Goal: Transaction & Acquisition: Purchase product/service

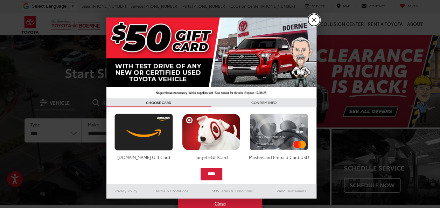
click at [312, 20] on link "X" at bounding box center [314, 20] width 12 height 12
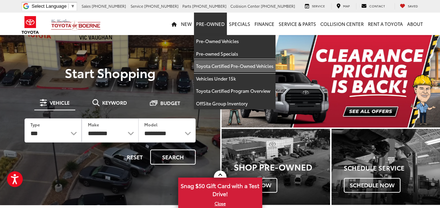
click at [219, 62] on link "Toyota Certified Pre-Owned Vehicles" at bounding box center [235, 66] width 82 height 13
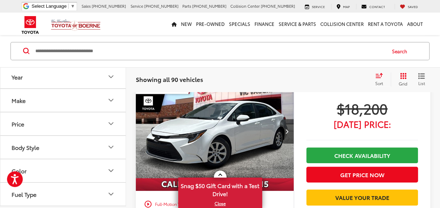
scroll to position [35, 0]
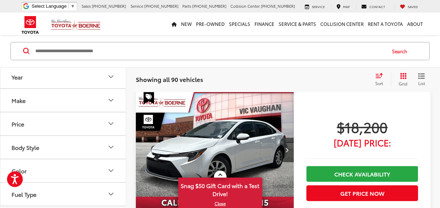
click at [110, 77] on icon "Year" at bounding box center [111, 77] width 4 height 2
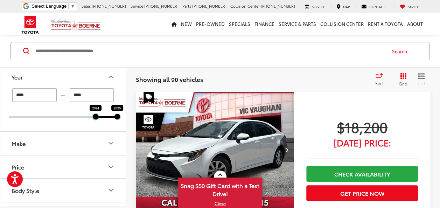
drag, startPoint x: 9, startPoint y: 117, endPoint x: 104, endPoint y: 118, distance: 94.2
click at [104, 118] on div "2024 2025" at bounding box center [63, 117] width 109 height 2
type input "****"
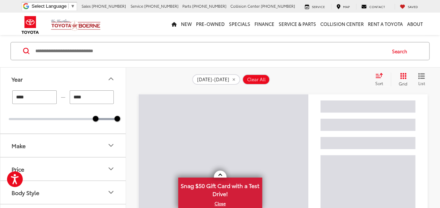
click at [58, 142] on button "Make" at bounding box center [63, 145] width 126 height 23
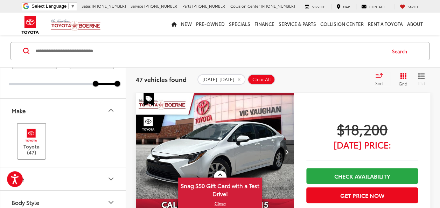
click at [32, 137] on img at bounding box center [31, 135] width 19 height 16
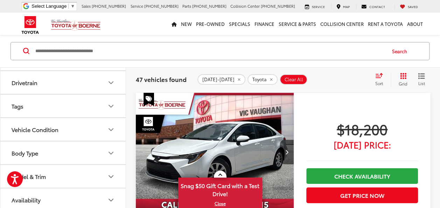
scroll to position [138, 0]
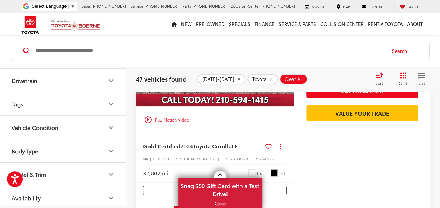
click at [63, 171] on button "Model & Trim" at bounding box center [63, 174] width 126 height 23
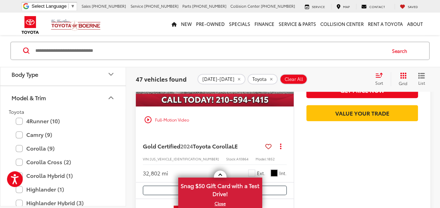
scroll to position [377, 0]
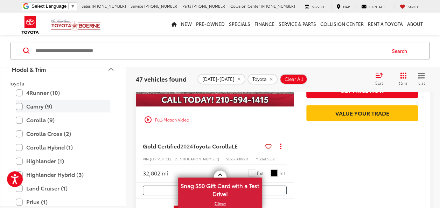
click at [42, 104] on label "Camry (9)" at bounding box center [63, 106] width 95 height 12
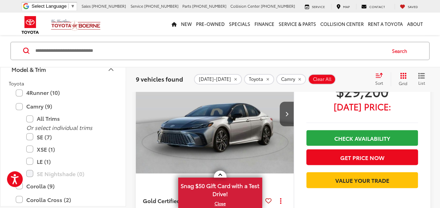
scroll to position [1882, 0]
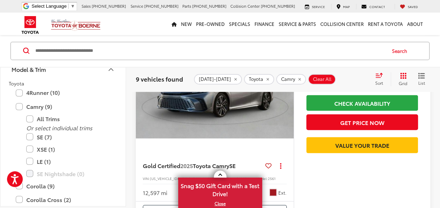
click at [253, 123] on img "2025 Toyota Camry SE 0" at bounding box center [215, 79] width 159 height 119
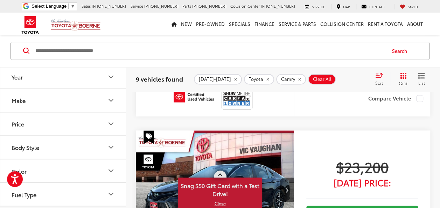
scroll to position [525, 0]
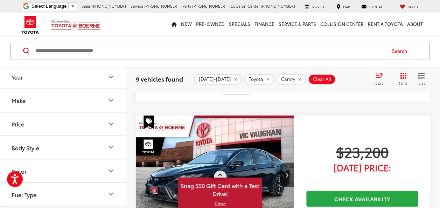
click at [219, 174] on link at bounding box center [220, 174] width 13 height 7
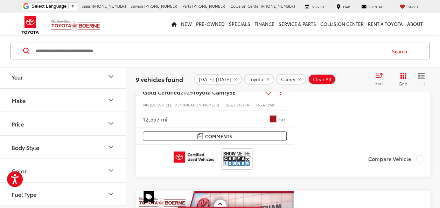
scroll to position [1955, 0]
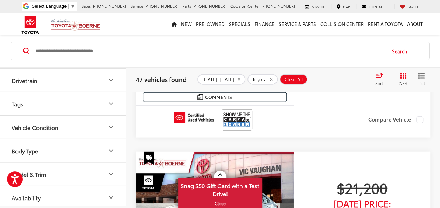
scroll to position [735, 0]
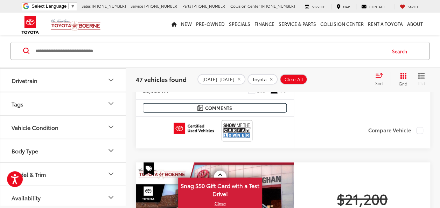
click at [378, 83] on span "Sort" at bounding box center [379, 83] width 8 height 6
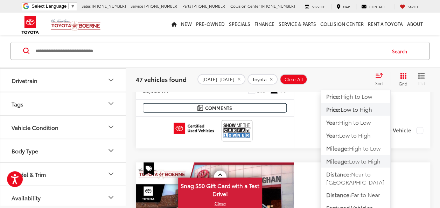
click at [357, 160] on span "Low to High" at bounding box center [365, 161] width 32 height 8
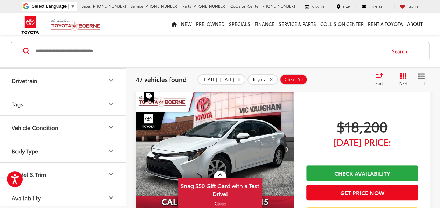
scroll to position [33, 0]
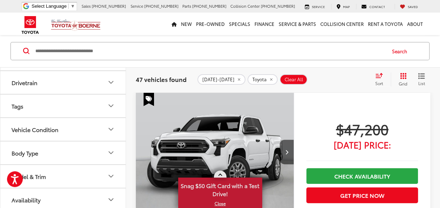
click at [221, 176] on span at bounding box center [220, 176] width 4 height 4
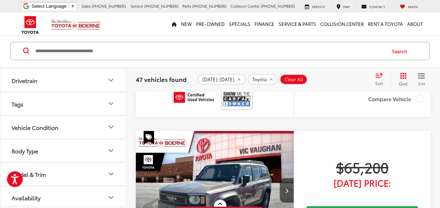
scroll to position [663, 0]
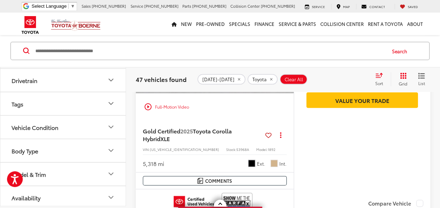
click at [350, 177] on div "Track Price $27,200 Today's Price: Check Availability Get Price Now Value Your …" at bounding box center [362, 85] width 137 height 220
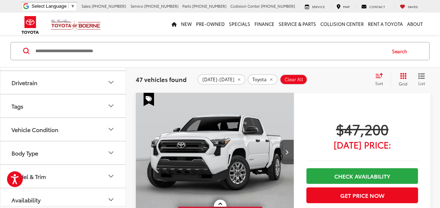
scroll to position [0, 0]
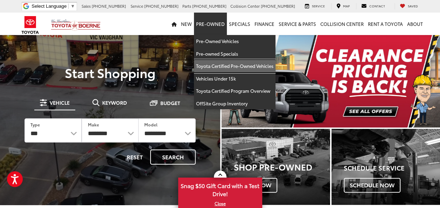
click at [222, 66] on link "Toyota Certified Pre-Owned Vehicles" at bounding box center [235, 66] width 82 height 13
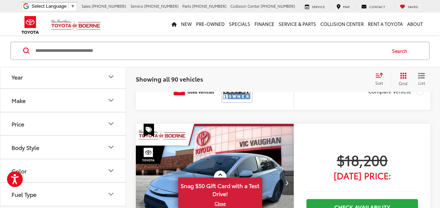
scroll to position [245, 0]
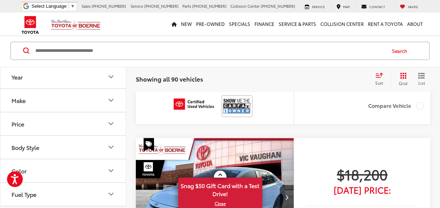
click at [50, 102] on button "Make" at bounding box center [63, 100] width 126 height 23
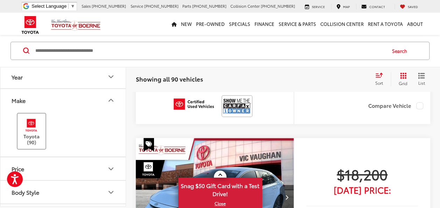
click at [35, 132] on img at bounding box center [31, 125] width 19 height 16
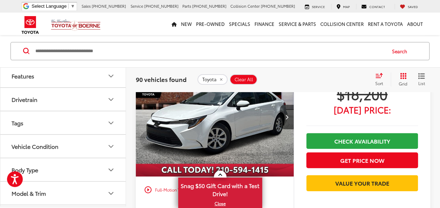
scroll to position [229, 0]
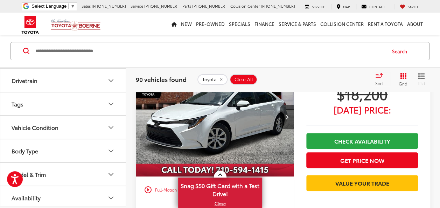
click at [71, 167] on button "Model & Trim" at bounding box center [63, 174] width 126 height 23
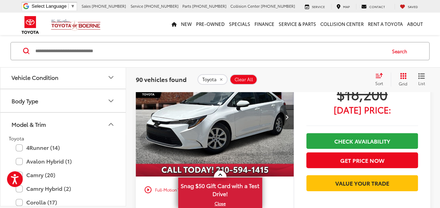
scroll to position [299, 0]
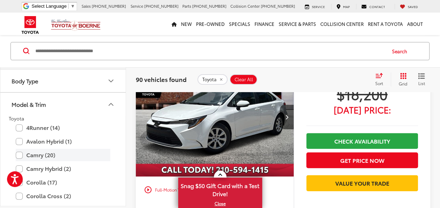
click at [56, 157] on label "Camry (20)" at bounding box center [63, 155] width 95 height 12
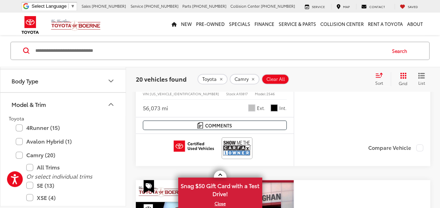
scroll to position [173, 0]
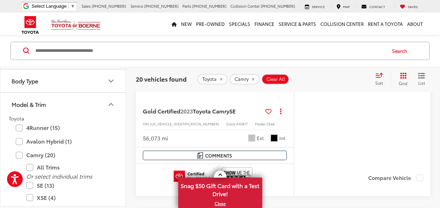
click at [378, 74] on icon "Select sort value" at bounding box center [379, 75] width 6 height 4
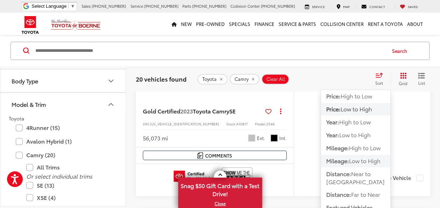
click at [360, 162] on span "Low to High" at bounding box center [365, 161] width 32 height 8
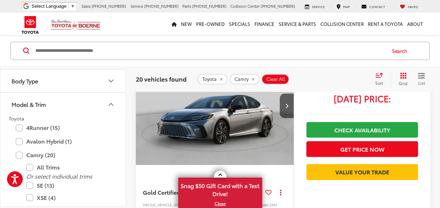
scroll to position [313, 0]
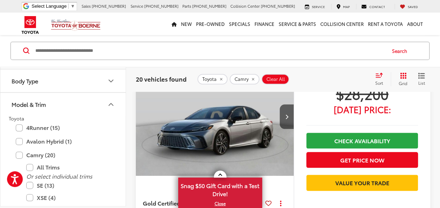
click at [255, 117] on img "2025 Toyota Camry SE 0" at bounding box center [215, 116] width 159 height 119
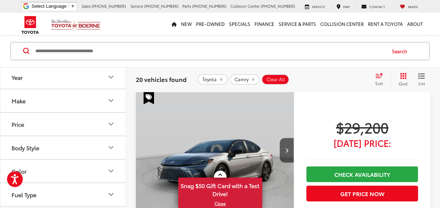
click at [72, 50] on input "Search by Make, Model, or Keyword" at bounding box center [210, 50] width 351 height 17
type input "********"
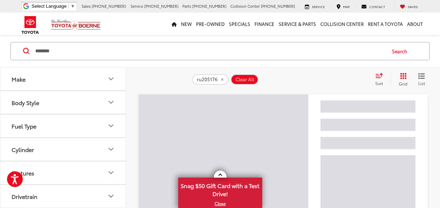
scroll to position [11, 0]
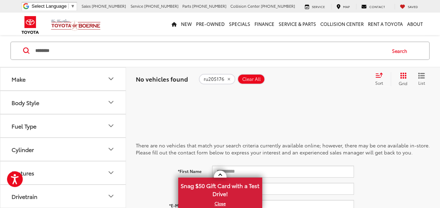
drag, startPoint x: 57, startPoint y: 51, endPoint x: 35, endPoint y: 48, distance: 23.0
click at [35, 48] on input "********" at bounding box center [210, 50] width 351 height 17
click at [165, 102] on div at bounding box center [283, 100] width 295 height 14
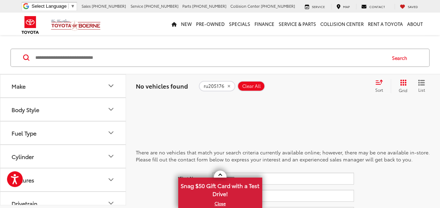
scroll to position [0, 0]
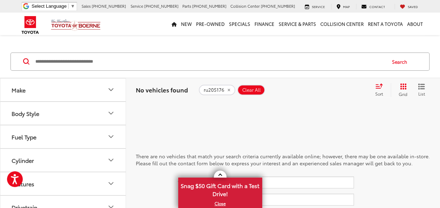
click at [34, 94] on button "Make" at bounding box center [63, 89] width 126 height 23
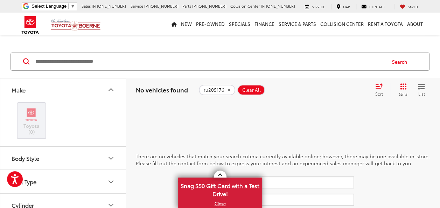
click at [32, 115] on img at bounding box center [31, 114] width 19 height 16
click at [255, 90] on span "Clear All" at bounding box center [251, 90] width 19 height 6
click at [227, 88] on icon "remove ru205176" at bounding box center [229, 90] width 5 height 4
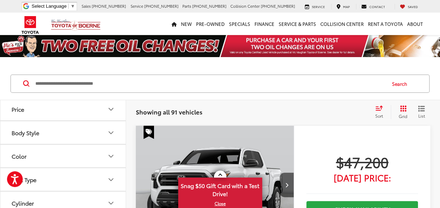
scroll to position [105, 0]
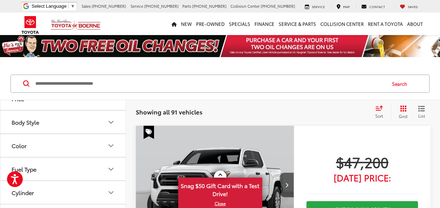
click at [75, 124] on button "Body Style" at bounding box center [63, 122] width 126 height 23
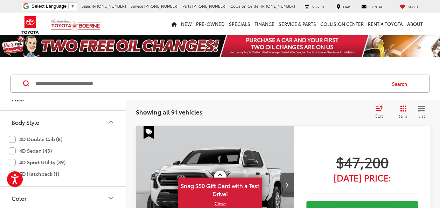
click at [48, 150] on label "4D Sedan (43)" at bounding box center [30, 151] width 43 height 12
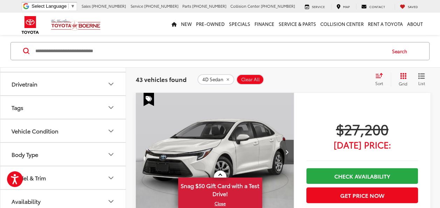
scroll to position [282, 0]
click at [92, 145] on button "Body Type" at bounding box center [63, 153] width 126 height 23
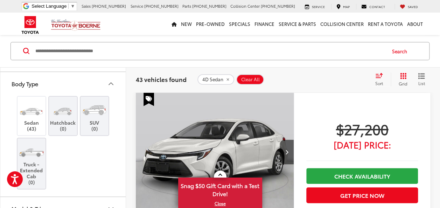
scroll to position [352, 0]
click at [29, 110] on img at bounding box center [31, 109] width 26 height 20
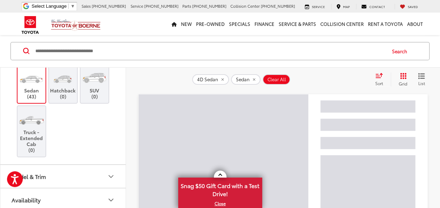
click at [95, 168] on button "Model & Trim" at bounding box center [63, 176] width 126 height 23
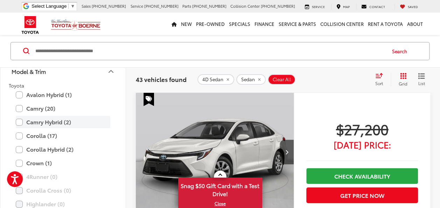
scroll to position [488, 0]
click at [40, 106] on label "Camry (20)" at bounding box center [63, 108] width 95 height 12
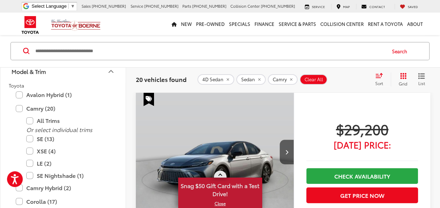
click at [221, 173] on link at bounding box center [220, 174] width 13 height 7
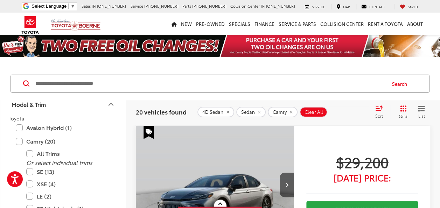
click at [379, 111] on div "Sort" at bounding box center [381, 112] width 19 height 14
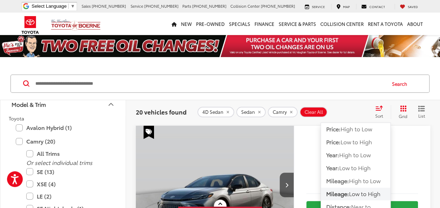
click at [339, 195] on span "Mileage:" at bounding box center [337, 193] width 23 height 8
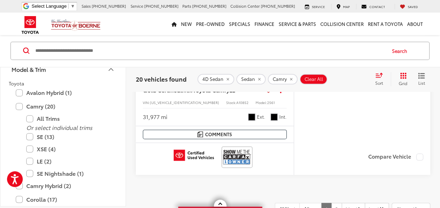
scroll to position [3047, 0]
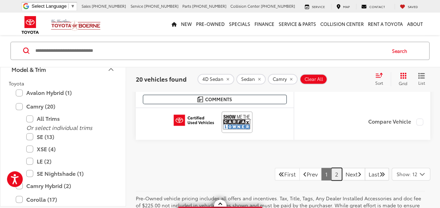
click at [331, 168] on link "2" at bounding box center [336, 174] width 11 height 13
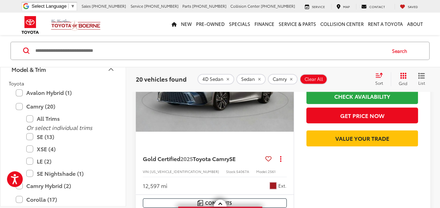
scroll to position [1644, 0]
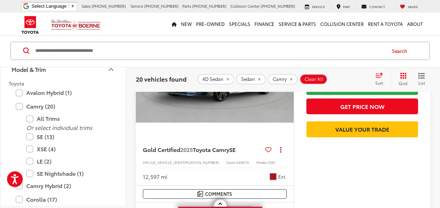
click at [230, 115] on img "2025 Toyota Camry SE 0" at bounding box center [215, 63] width 159 height 119
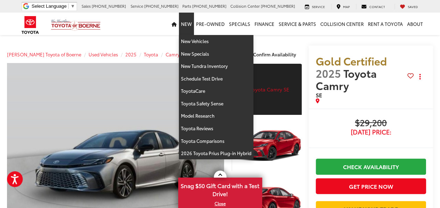
click at [184, 23] on link "New" at bounding box center [186, 24] width 15 height 22
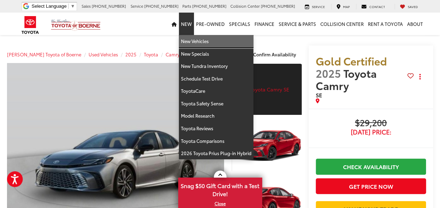
click at [190, 41] on link "New Vehicles" at bounding box center [216, 41] width 75 height 13
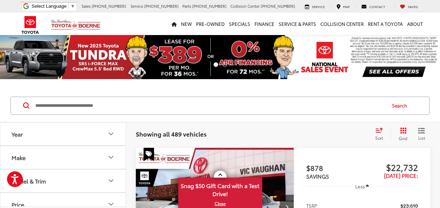
click at [82, 154] on button "Make" at bounding box center [63, 157] width 126 height 23
click at [32, 191] on label "Toyota (489)" at bounding box center [32, 188] width 28 height 28
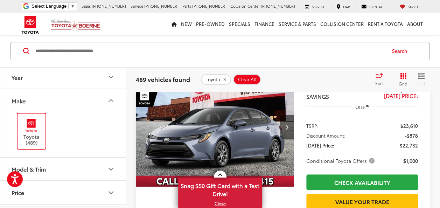
scroll to position [105, 0]
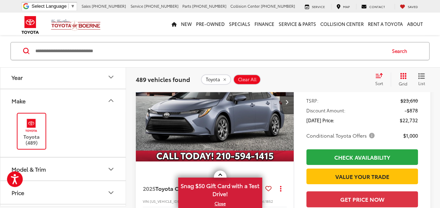
click at [47, 171] on button "Model & Trim" at bounding box center [63, 169] width 126 height 23
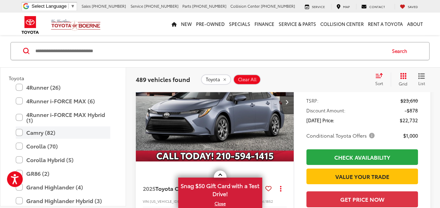
click at [34, 134] on label "Camry (82)" at bounding box center [63, 132] width 95 height 12
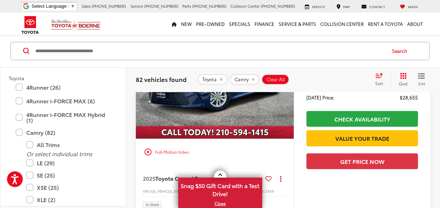
scroll to position [1071, 0]
